Goal: Use online tool/utility: Utilize a website feature to perform a specific function

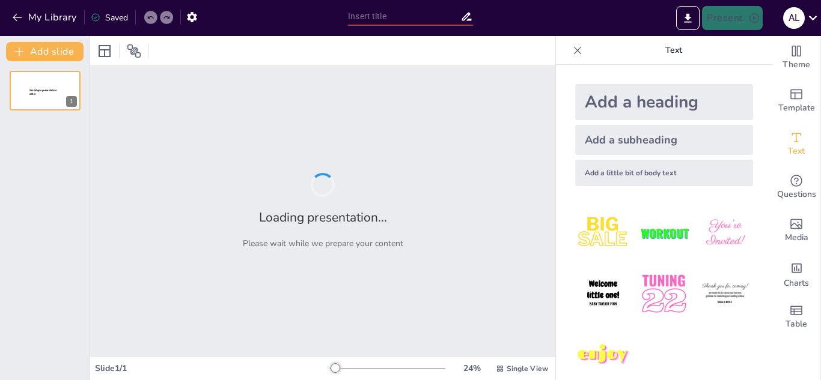
type input "Imported PRESENTACION ARTICULO.pptx"
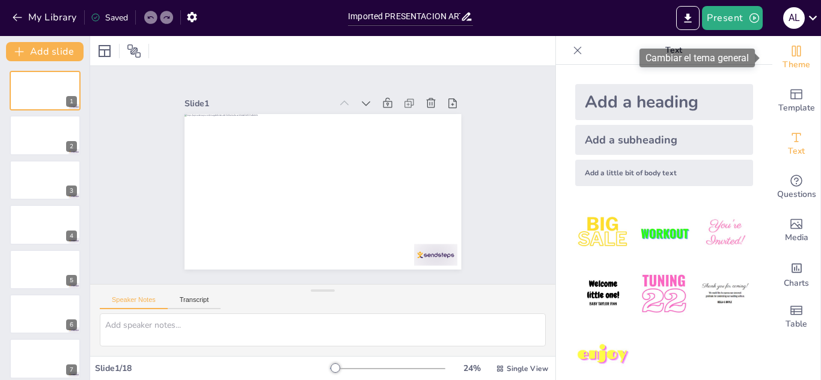
click at [789, 57] on icon "Change the overall theme" at bounding box center [796, 51] width 14 height 14
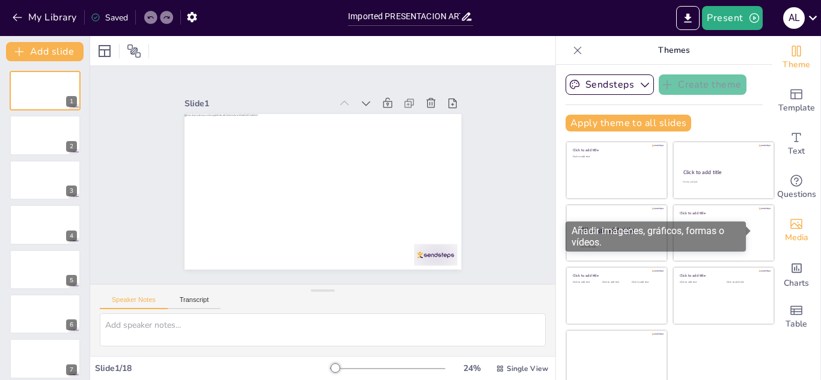
click at [789, 226] on icon "Add images, graphics, shapes or video" at bounding box center [796, 224] width 14 height 14
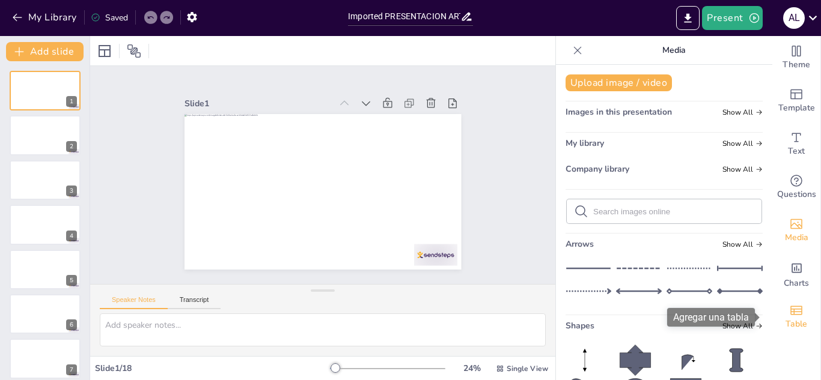
click at [791, 318] on span "Table" at bounding box center [796, 324] width 22 height 13
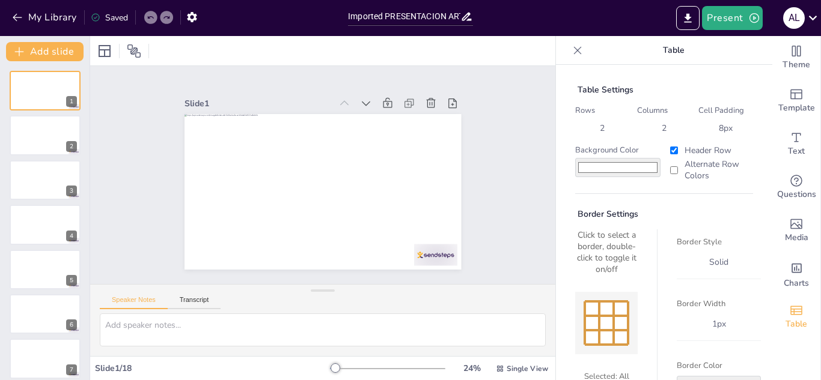
click at [572, 50] on icon at bounding box center [577, 50] width 12 height 12
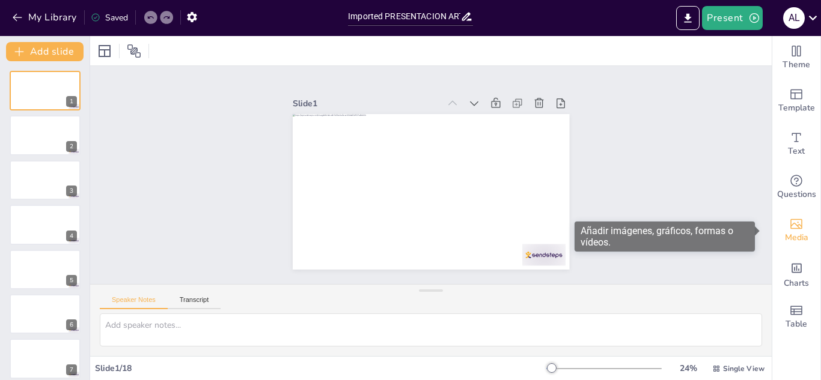
click at [790, 223] on icon "Add images, graphics, shapes or video" at bounding box center [796, 224] width 14 height 14
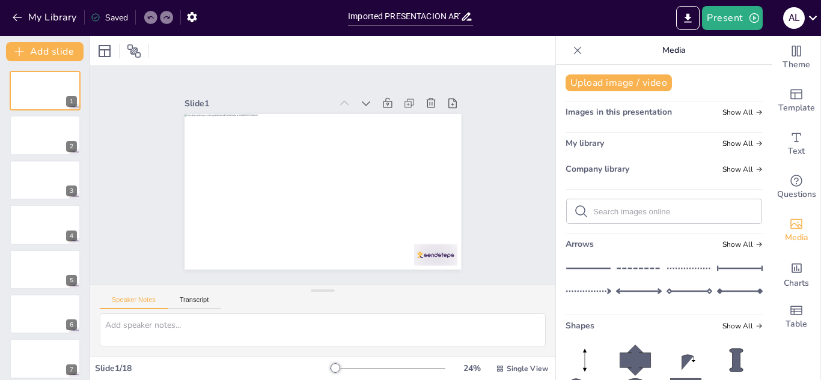
click at [571, 53] on icon at bounding box center [577, 50] width 12 height 12
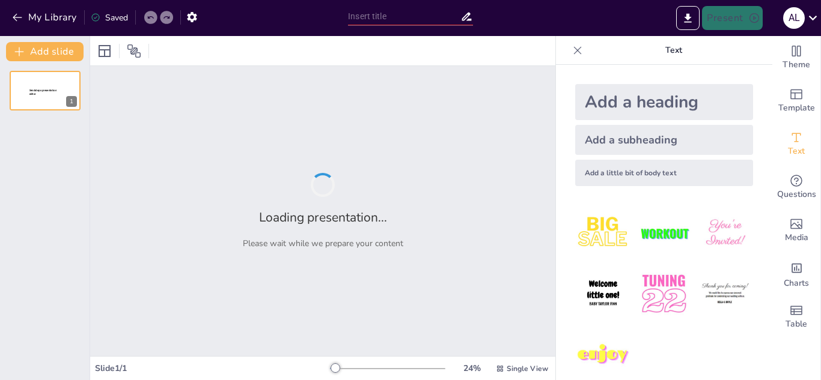
type input "Imported PRESENTACION ARTICULO.pptx"
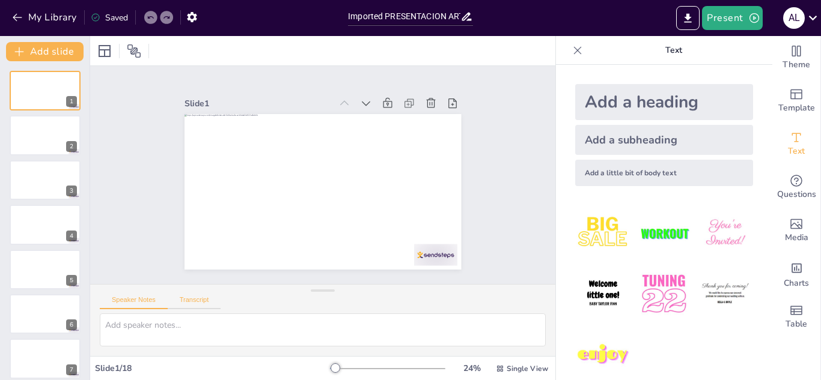
click at [193, 301] on button "Transcript" at bounding box center [194, 302] width 53 height 13
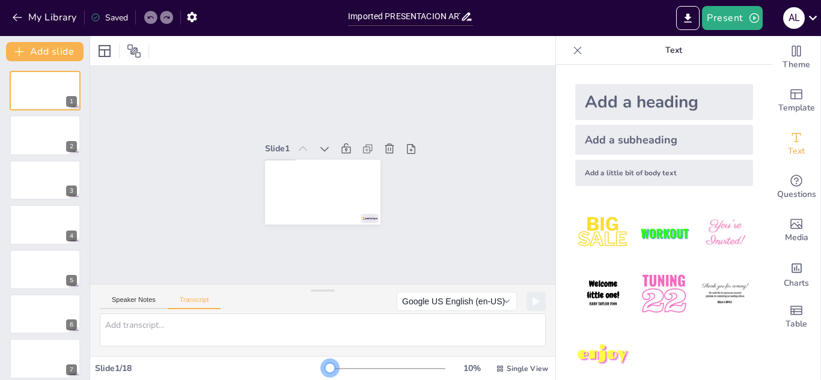
drag, startPoint x: 327, startPoint y: 370, endPoint x: 314, endPoint y: 372, distance: 13.9
click at [314, 372] on div "Slide 1 / 18 10 % Single View" at bounding box center [322, 368] width 465 height 19
click at [104, 52] on icon at bounding box center [105, 51] width 12 height 12
click at [649, 285] on img at bounding box center [664, 294] width 56 height 56
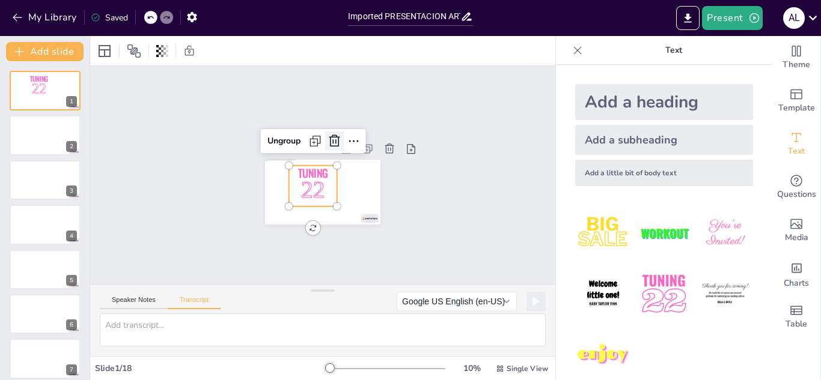
click at [332, 136] on icon at bounding box center [338, 142] width 12 height 13
